Goal: Task Accomplishment & Management: Use online tool/utility

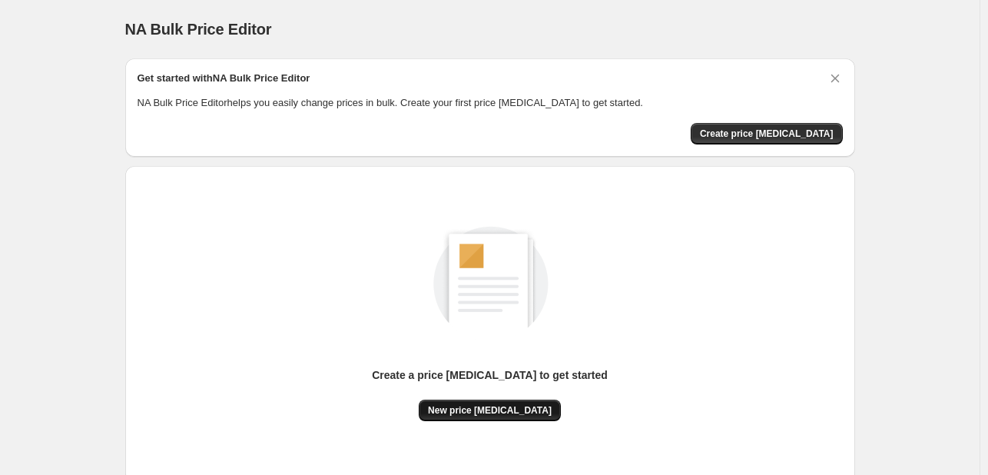
click at [480, 410] on span "New price [MEDICAL_DATA]" at bounding box center [490, 410] width 124 height 12
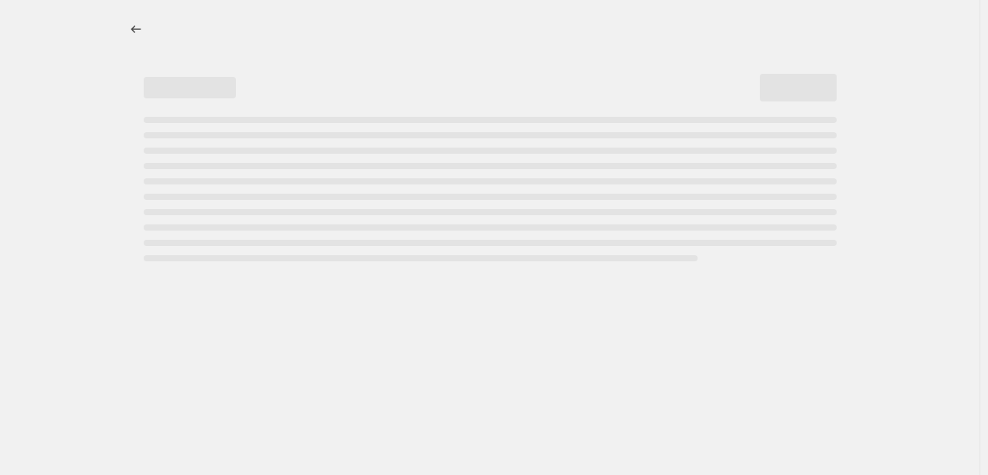
select select "percentage"
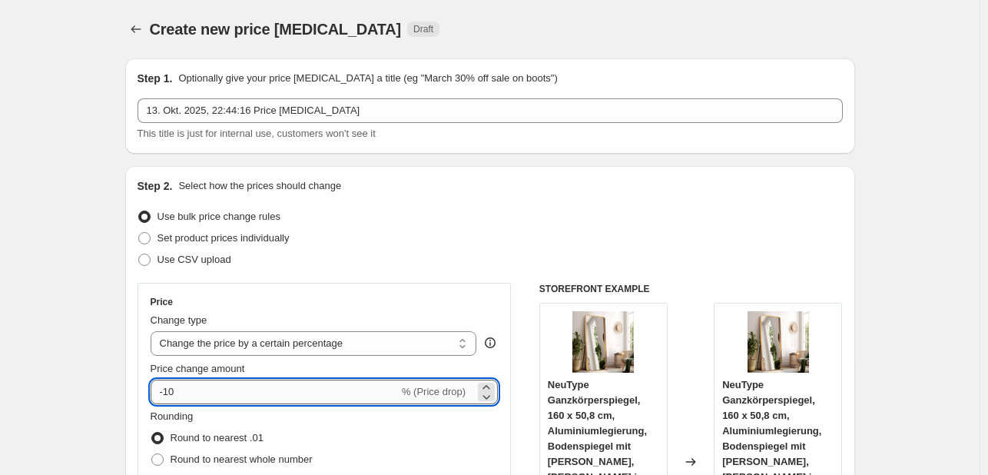
click at [199, 391] on input "-10" at bounding box center [275, 392] width 248 height 25
click at [181, 397] on input "-10" at bounding box center [275, 392] width 248 height 25
type input "-1"
type input "-2"
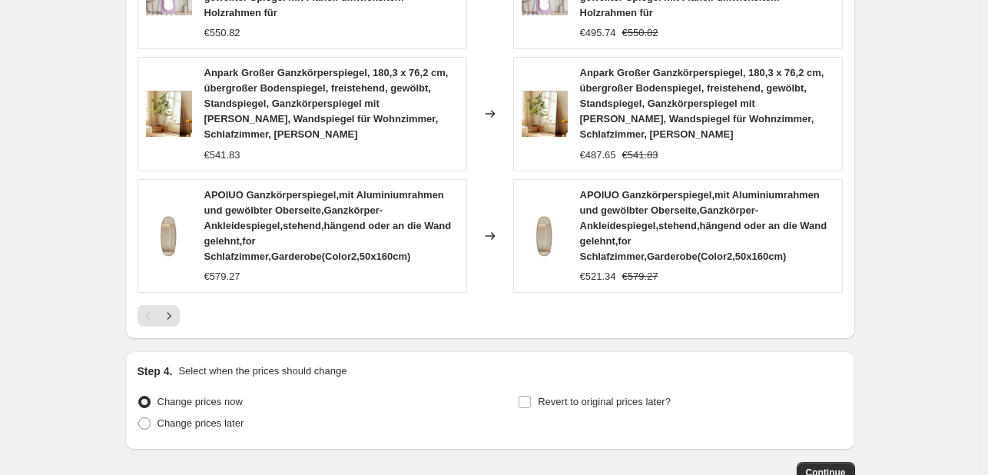
scroll to position [1300, 0]
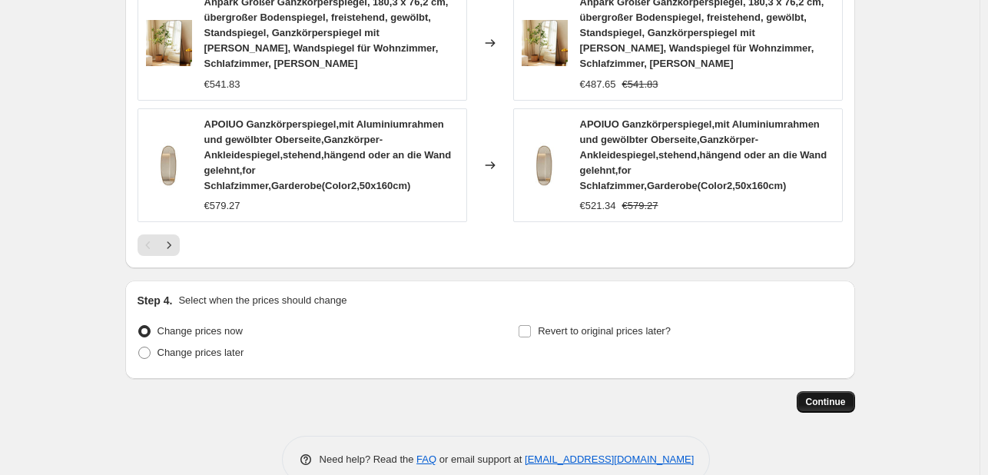
type input "-37"
click at [830, 396] on span "Continue" at bounding box center [826, 402] width 40 height 12
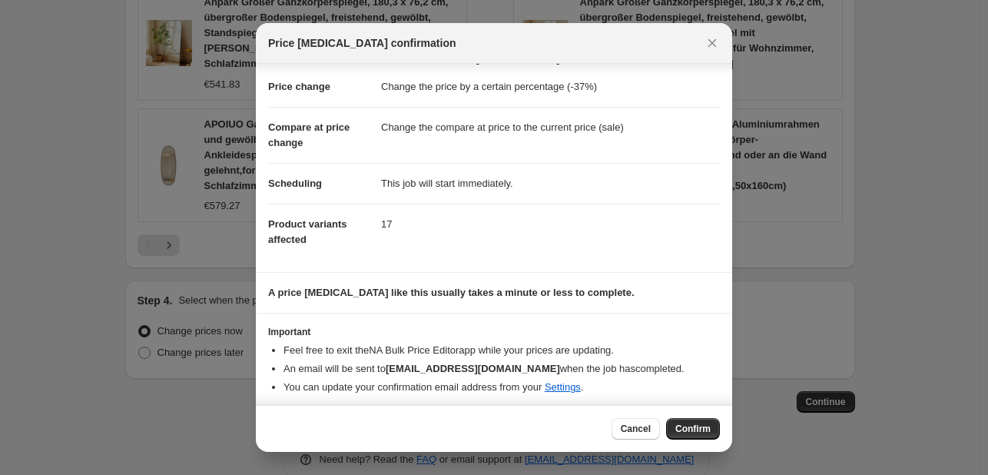
scroll to position [29, 0]
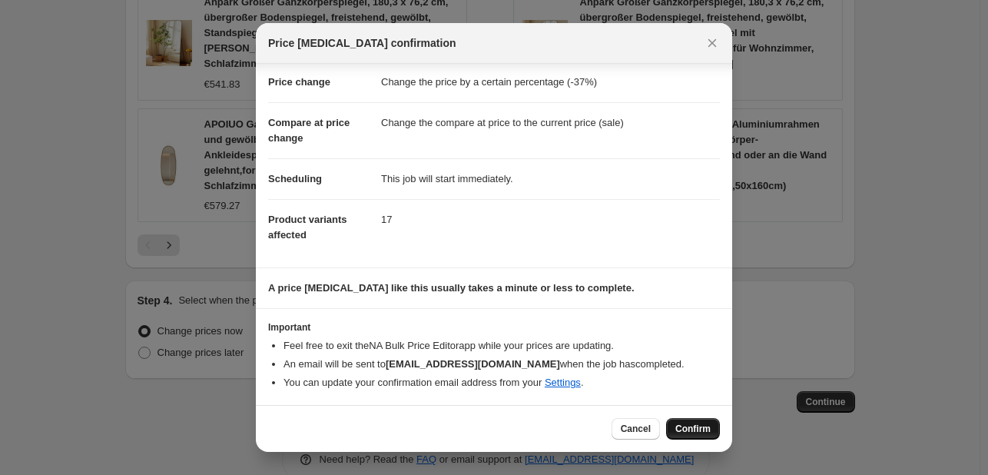
click at [684, 424] on span "Confirm" at bounding box center [693, 429] width 35 height 12
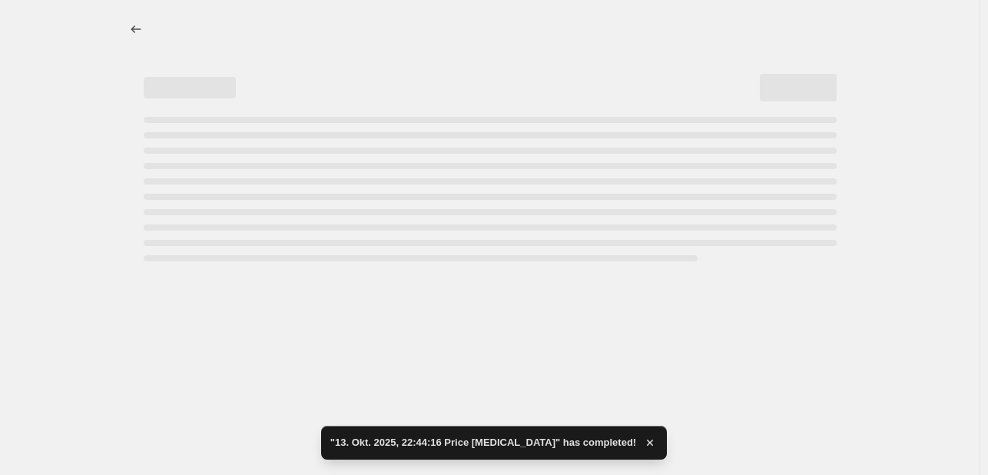
select select "percentage"
